Goal: Find specific page/section: Find specific page/section

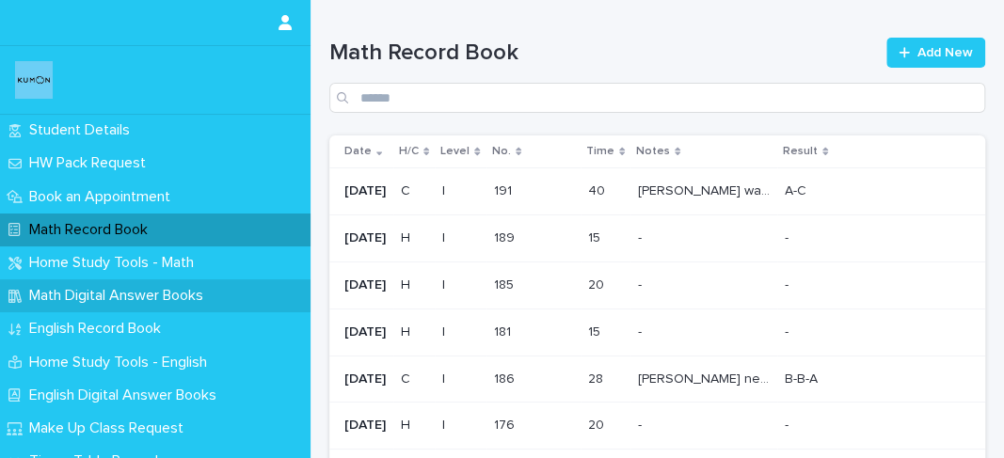
click at [192, 299] on p "Math Digital Answer Books" at bounding box center [120, 296] width 197 height 18
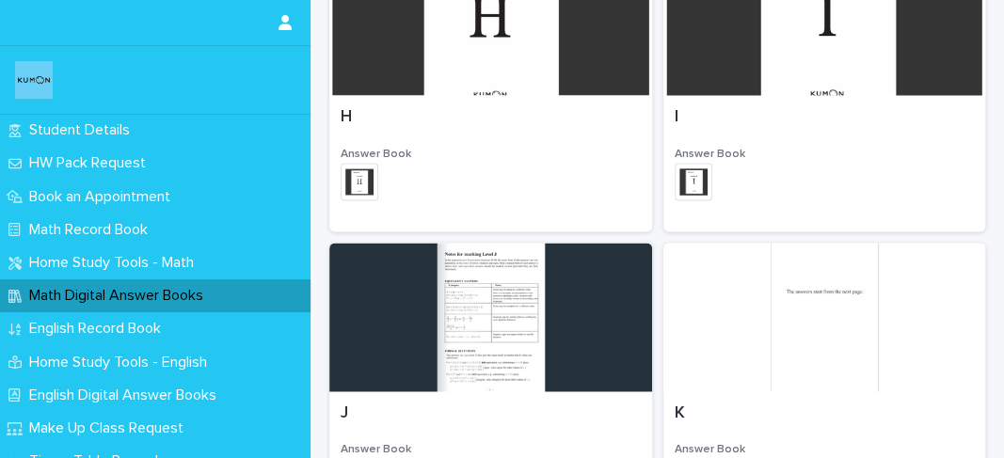
scroll to position [1514, 0]
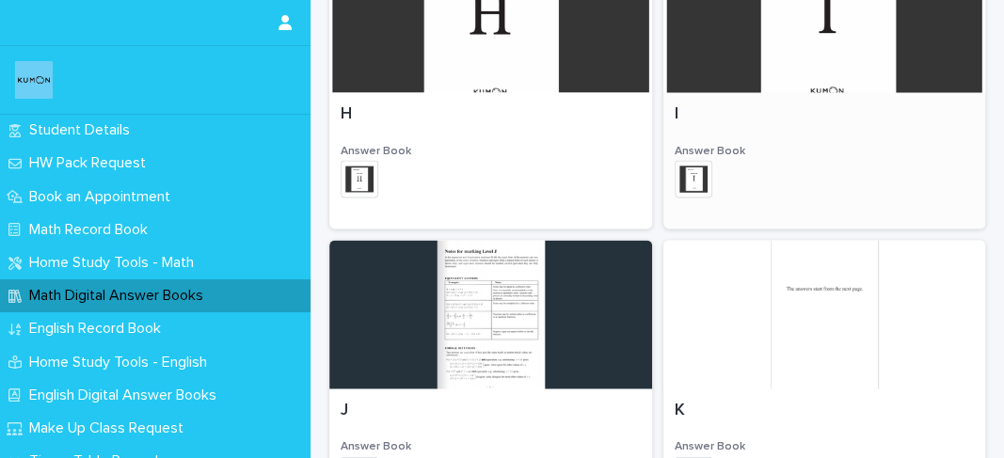
click at [805, 56] on div at bounding box center [825, 18] width 323 height 149
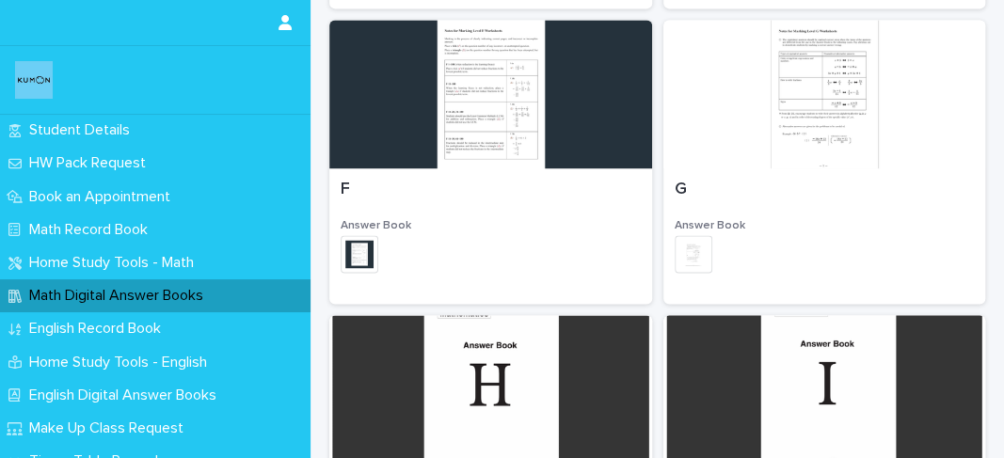
scroll to position [1327, 0]
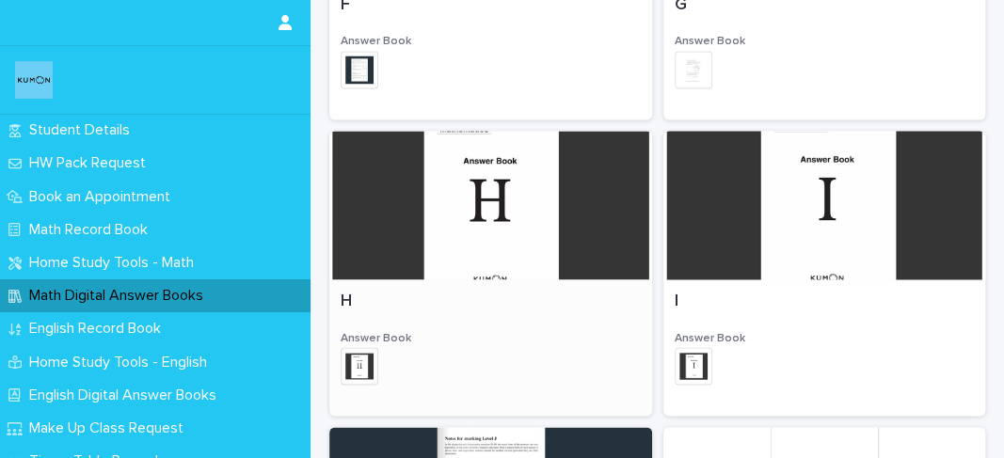
click at [521, 232] on div at bounding box center [490, 205] width 323 height 149
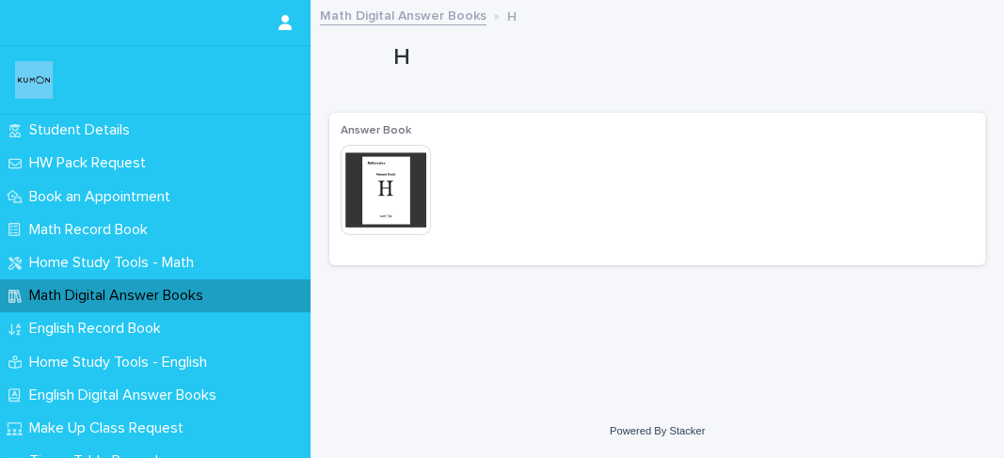
click at [397, 213] on img at bounding box center [386, 190] width 90 height 90
